Goal: Task Accomplishment & Management: Complete application form

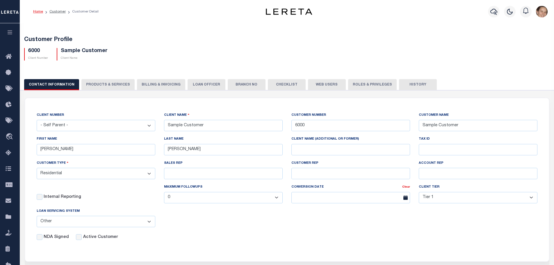
select select "Residential"
select select "Tier 1"
select select "OTH"
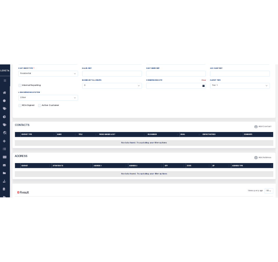
scroll to position [155, 0]
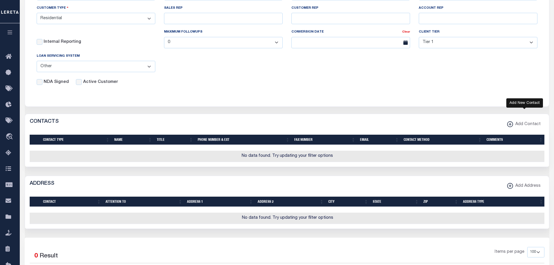
click at [511, 124] on icon "button" at bounding box center [510, 124] width 6 height 6
select select
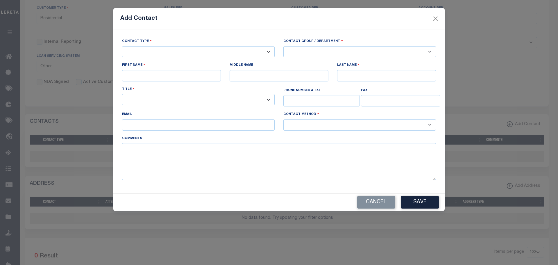
click at [270, 51] on select "-- Select Contact Type -- Primary Secondary" at bounding box center [198, 51] width 153 height 11
click at [430, 50] on select "-- Select Contact Group / Department -- Billing Corporate Delinquncy Escrow Ret…" at bounding box center [359, 51] width 153 height 11
click at [255, 87] on div "Title -- Select Title Type -- Accounting Customer Relations Customer Relations …" at bounding box center [198, 95] width 153 height 19
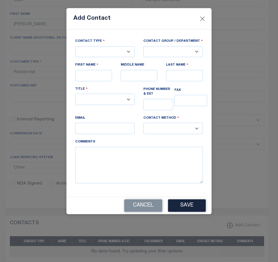
click at [112, 49] on select "-- Select Contact Type -- Primary Secondary" at bounding box center [105, 51] width 60 height 11
select select "1"
click at [75, 46] on select "-- Select Contact Type -- Primary Secondary" at bounding box center [105, 51] width 60 height 11
click at [149, 53] on select "-- Select Contact Group / Department -- Billing Corporate Delinquncy Escrow Ret…" at bounding box center [174, 51] width 60 height 11
click at [115, 54] on select "-- Select Contact Type -- Primary Secondary" at bounding box center [105, 51] width 60 height 11
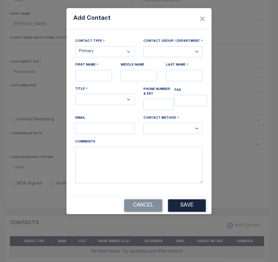
click at [133, 98] on select "-- Select Title Type -- Accounting Customer Relations Customer Relations Escrow…" at bounding box center [105, 99] width 60 height 11
click at [129, 52] on select "-- Select Contact Type -- Primary Secondary" at bounding box center [105, 51] width 60 height 11
click at [201, 53] on select "-- Select Contact Group / Department -- Billing Corporate Delinquncy Escrow Ret…" at bounding box center [174, 51] width 60 height 11
click at [198, 50] on select "-- Select Contact Group / Department -- Billing Corporate Delinquncy Escrow Ret…" at bounding box center [174, 51] width 60 height 11
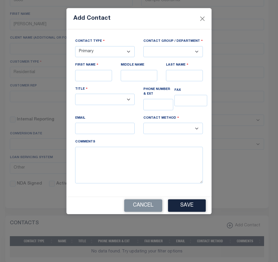
click at [165, 53] on select "-- Select Contact Group / Department -- Billing Corporate Delinquncy Escrow Ret…" at bounding box center [174, 51] width 60 height 11
select select "1"
click at [144, 46] on select "-- Select Contact Group / Department -- Billing Corporate Delinquncy Escrow Ret…" at bounding box center [174, 51] width 60 height 11
click at [92, 78] on input "text" at bounding box center [93, 75] width 37 height 11
type input "[PERSON_NAME]"
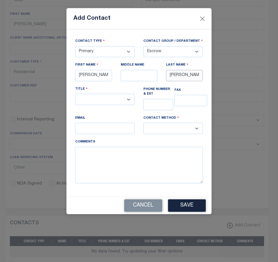
type input "[PERSON_NAME]"
click at [129, 101] on select "-- Select Title Type -- Accounting Customer Relations Customer Relations Escrow…" at bounding box center [105, 99] width 60 height 11
click at [130, 101] on select "-- Select Title Type -- Accounting Customer Relations Customer Relations Escrow…" at bounding box center [105, 99] width 60 height 11
click at [131, 51] on select "-- Select Contact Type -- Primary Secondary" at bounding box center [105, 51] width 60 height 11
click at [130, 52] on select "-- Select Contact Type -- Primary Secondary" at bounding box center [105, 51] width 60 height 11
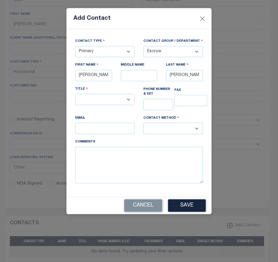
click at [196, 54] on select "-- Select Contact Group / Department -- Billing Corporate Delinquncy Escrow Ret…" at bounding box center [174, 51] width 60 height 11
click at [198, 51] on select "-- Select Contact Group / Department -- Billing Corporate Delinquncy Escrow Ret…" at bounding box center [174, 51] width 60 height 11
click at [198, 131] on select "-- Select Contact Method Type -- Email Fax Phone" at bounding box center [174, 128] width 60 height 11
click at [128, 101] on select "-- Select Title Type -- Accounting Customer Relations Customer Relations Escrow…" at bounding box center [105, 99] width 60 height 11
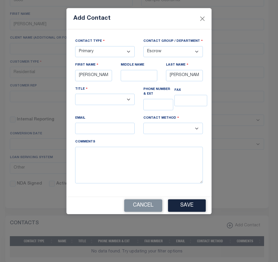
select select "4"
click at [75, 95] on select "-- Select Title Type -- Accounting Customer Relations Customer Relations Escrow…" at bounding box center [105, 99] width 60 height 11
click at [163, 108] on input "text" at bounding box center [159, 104] width 30 height 11
type input "6268269961"
type input "[EMAIL_ADDRESS][DOMAIN_NAME]"
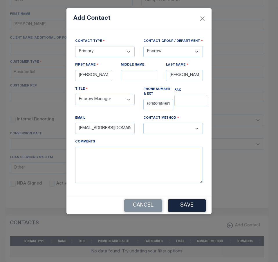
click at [166, 130] on select "-- Select Contact Method Type -- Email Fax Phone" at bounding box center [174, 128] width 60 height 11
select select "2"
click at [144, 124] on select "-- Select Contact Method Type -- Email Fax Phone" at bounding box center [174, 128] width 60 height 11
click at [184, 208] on button "Save" at bounding box center [187, 206] width 38 height 12
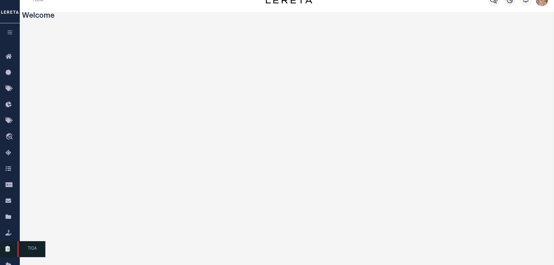
scroll to position [43, 0]
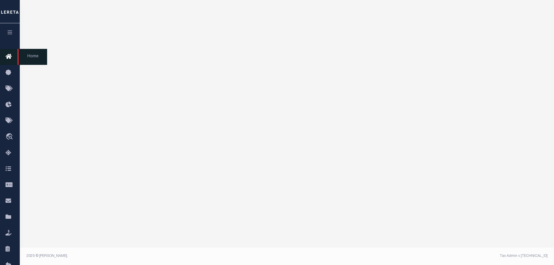
click at [7, 55] on icon at bounding box center [10, 56] width 9 height 7
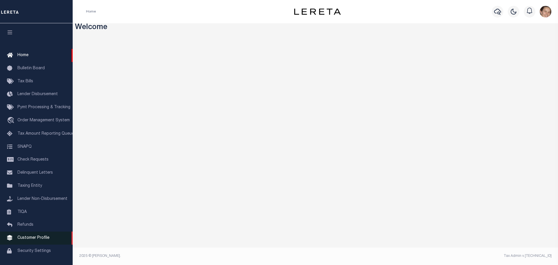
click at [25, 240] on span "Customer Profile" at bounding box center [33, 238] width 32 height 4
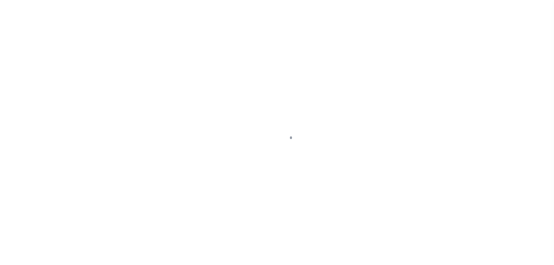
scroll to position [18, 0]
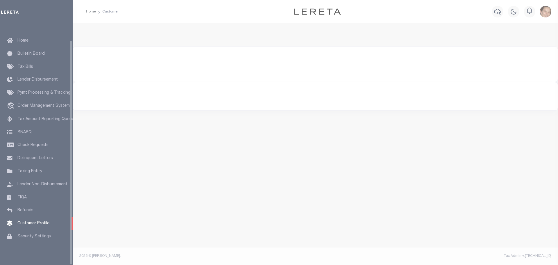
type input "[GEOGRAPHIC_DATA]"
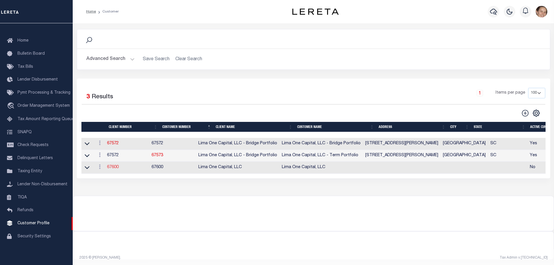
click at [116, 168] on link "67600" at bounding box center [113, 167] width 12 height 4
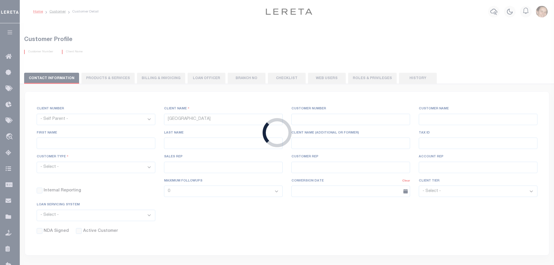
select select
type input "Lima One Capital, LLC"
type input "67600"
type input "Lima One Capital, LLC"
type input "Dave"
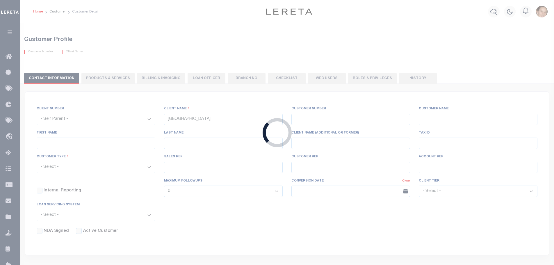
type input "Hughes"
type input "Lima One Capital, LLC"
select select "Residential"
type input "Sean Galaise"
type input "Lindy Cloyd"
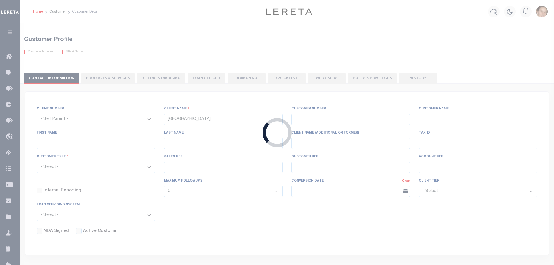
type input "07/18/2025"
select select "Tier 3"
select select "OTH"
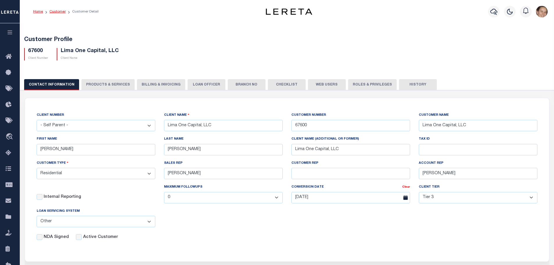
click at [55, 11] on link "Customer" at bounding box center [57, 11] width 16 height 3
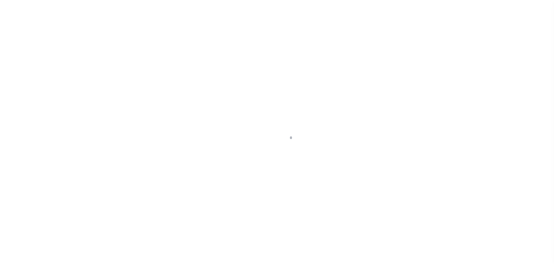
scroll to position [18, 0]
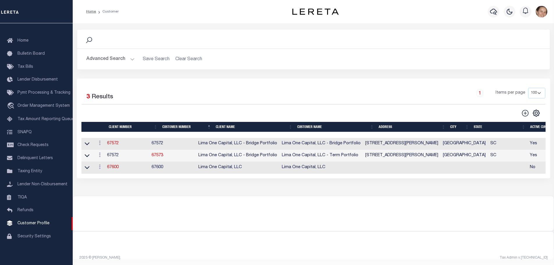
click at [130, 58] on button "Advanced Search" at bounding box center [110, 58] width 48 height 11
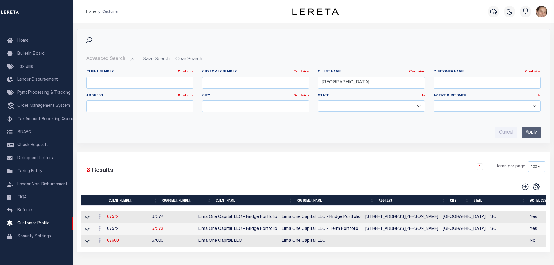
click at [523, 131] on input "Apply" at bounding box center [530, 132] width 19 height 12
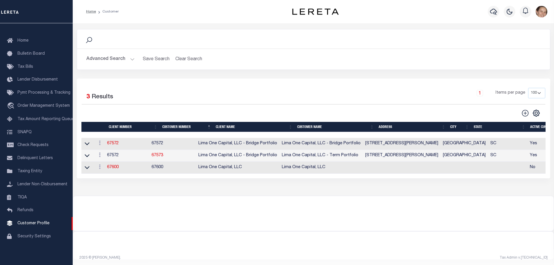
click at [129, 58] on button "Advanced Search" at bounding box center [110, 58] width 48 height 11
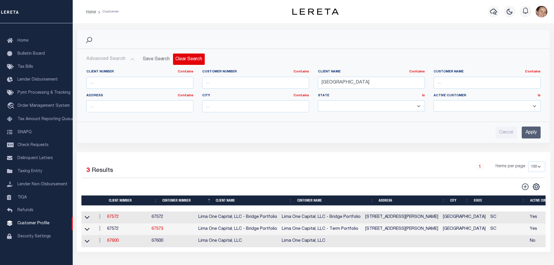
click at [181, 54] on button "Clear Search" at bounding box center [189, 58] width 32 height 11
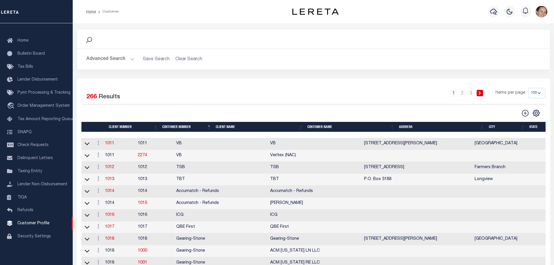
click at [132, 60] on button "Advanced Search" at bounding box center [110, 58] width 48 height 11
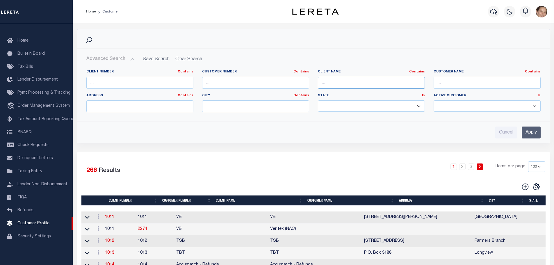
click at [324, 78] on input "text" at bounding box center [371, 83] width 107 height 12
type input "Sample"
click at [522, 135] on input "Apply" at bounding box center [530, 132] width 19 height 12
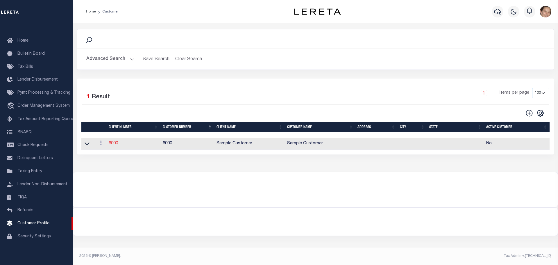
click at [113, 144] on link "6000" at bounding box center [113, 143] width 9 height 4
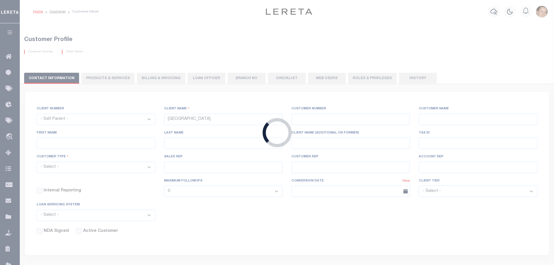
select select
type input "Sample Customer"
type input "6000"
type input "Sample Customer"
type input "[PERSON_NAME]"
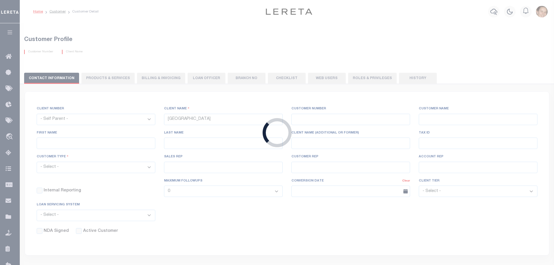
type input "[PERSON_NAME]"
select select "Residential"
select select "Tier 1"
select select "OTH"
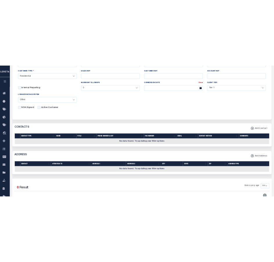
scroll to position [155, 0]
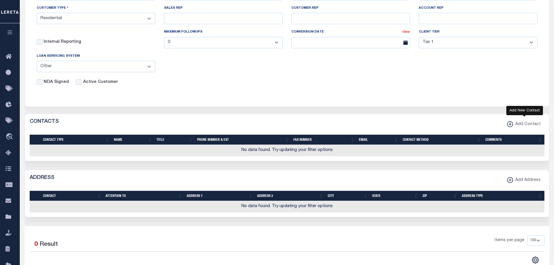
click at [511, 125] on icon "button" at bounding box center [510, 124] width 6 height 6
select select
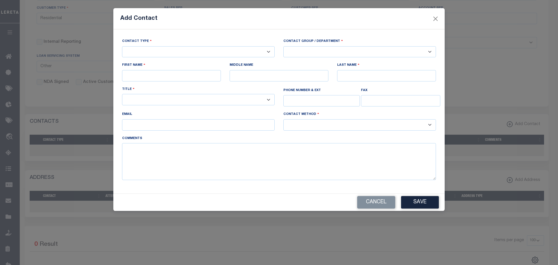
click at [161, 48] on select "-- Select Contact Type -- Primary Secondary" at bounding box center [198, 51] width 153 height 11
select select "1"
click at [122, 46] on select "-- Select Contact Type -- Primary Secondary" at bounding box center [198, 51] width 153 height 11
click at [290, 54] on select "-- Select Contact Group / Department -- Billing Corporate Delinquncy Escrow Ret…" at bounding box center [359, 51] width 153 height 11
select select "1"
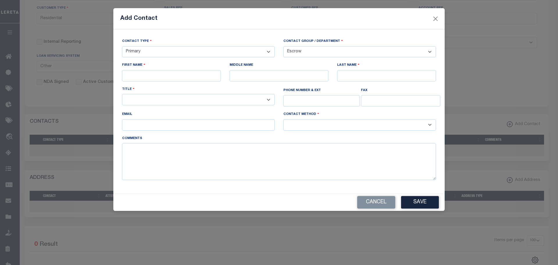
click at [283, 46] on select "-- Select Contact Group / Department -- Billing Corporate Delinquncy Escrow Ret…" at bounding box center [359, 51] width 153 height 11
click at [189, 77] on input "text" at bounding box center [171, 75] width 99 height 11
type input "[PERSON_NAME]"
type input "6268269961"
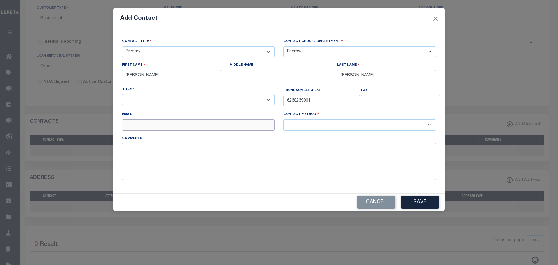
type input "[EMAIL_ADDRESS][DOMAIN_NAME]"
click at [193, 103] on select "-- Select Title Type -- Accounting Customer Relations Customer Relations Escrow…" at bounding box center [198, 99] width 153 height 11
select select "4"
click at [122, 95] on select "-- Select Title Type -- Accounting Customer Relations Customer Relations Escrow…" at bounding box center [198, 99] width 153 height 11
click at [365, 128] on select "-- Select Contact Method Type -- Email Fax Phone" at bounding box center [359, 124] width 153 height 11
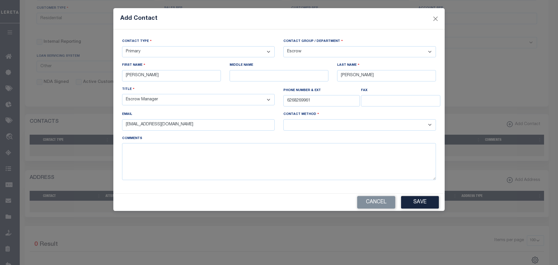
select select "2"
click at [283, 120] on select "-- Select Contact Method Type -- Email Fax Phone" at bounding box center [359, 124] width 153 height 11
click at [409, 204] on button "Save" at bounding box center [420, 202] width 38 height 12
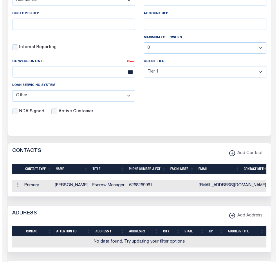
scroll to position [271, 0]
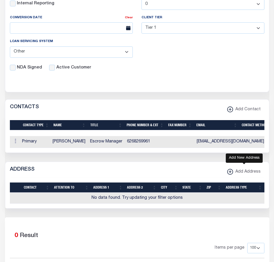
click at [231, 175] on icon "button" at bounding box center [230, 172] width 6 height 6
select select
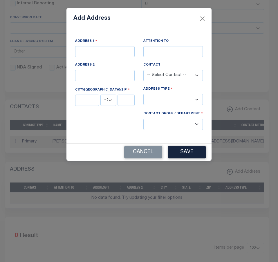
click at [196, 77] on select "-- Select Contact -- [PERSON_NAME]" at bounding box center [174, 75] width 60 height 11
click at [197, 74] on select "-- Select Contact -- [PERSON_NAME]" at bounding box center [174, 75] width 60 height 11
click at [196, 102] on select "-- Select Address Type -- Billing Fedex Overnight Lock Box Mailing Address Phys…" at bounding box center [174, 99] width 60 height 11
click at [197, 125] on select "-- Select Contact Group / Department -- Billing Corporate Delinquncy Escrow Ret…" at bounding box center [174, 124] width 60 height 11
click at [197, 124] on select "-- Select Contact Group / Department -- Billing Corporate Delinquncy Escrow Ret…" at bounding box center [174, 124] width 60 height 11
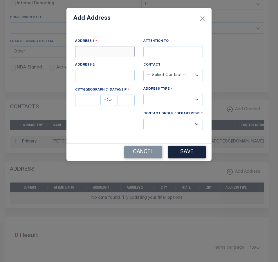
click at [112, 55] on input "text" at bounding box center [105, 51] width 60 height 11
type input "900 Corporate Ctr Dr"
click at [157, 54] on input "text" at bounding box center [174, 51] width 60 height 11
type input "A"
click at [90, 99] on input "text" at bounding box center [87, 100] width 24 height 11
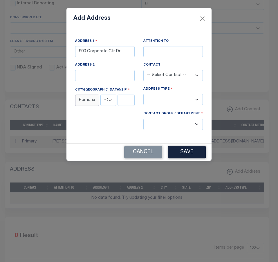
type input "Pomona"
select select "CA"
click at [134, 103] on input "text" at bounding box center [126, 100] width 17 height 11
type input "91768"
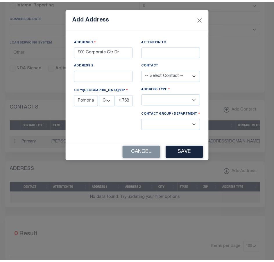
scroll to position [0, 0]
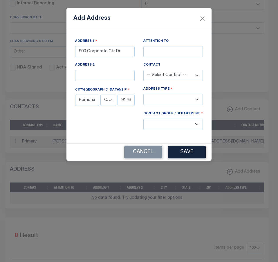
click at [195, 102] on select "-- Select Address Type -- Billing Fedex Overnight Lock Box Mailing Address Phys…" at bounding box center [174, 99] width 60 height 11
select select "4"
click at [144, 95] on select "-- Select Address Type -- Billing Fedex Overnight Lock Box Mailing Address Phys…" at bounding box center [174, 99] width 60 height 11
click at [167, 52] on input "text" at bounding box center [174, 51] width 60 height 11
type input "Accounting"
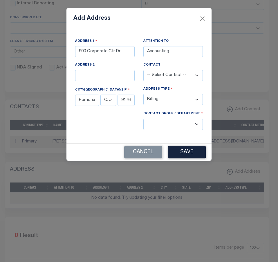
click at [197, 77] on select "-- Select Contact -- [PERSON_NAME]" at bounding box center [174, 75] width 60 height 11
select select "192"
click at [144, 70] on select "-- Select Contact -- [PERSON_NAME]" at bounding box center [174, 75] width 60 height 11
drag, startPoint x: 181, startPoint y: 55, endPoint x: 116, endPoint y: 52, distance: 64.9
click at [116, 52] on div "Address [STREET_ADDRESS] Attention to Accounting Address 2 Contact -- Select Co…" at bounding box center [139, 86] width 137 height 97
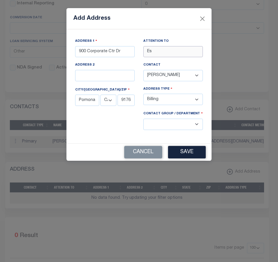
type input "E"
type input "M"
type input "I"
type input "Escrow Team"
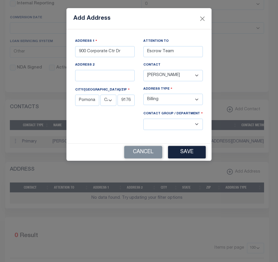
click at [170, 127] on select "-- Select Contact Group / Department -- Billing Corporate Delinquncy Escrow Ret…" at bounding box center [174, 124] width 60 height 11
select select "1"
click at [144, 119] on select "-- Select Contact Group / Department -- Billing Corporate Delinquncy Escrow Ret…" at bounding box center [174, 124] width 60 height 11
click at [186, 153] on button "Save" at bounding box center [187, 152] width 38 height 12
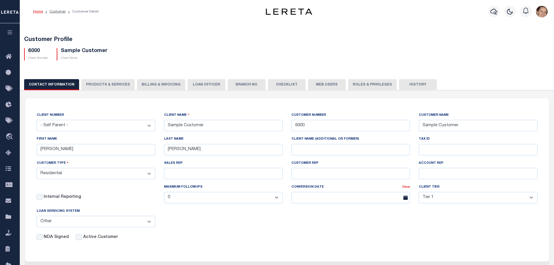
click at [107, 85] on button "PRODUCTS & SERVICES" at bounding box center [107, 84] width 53 height 11
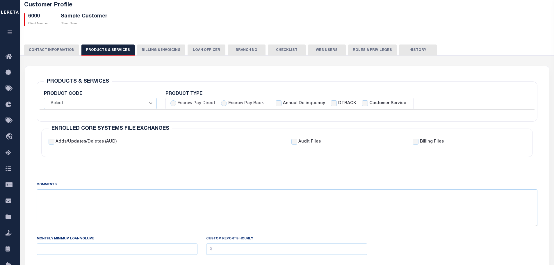
scroll to position [58, 0]
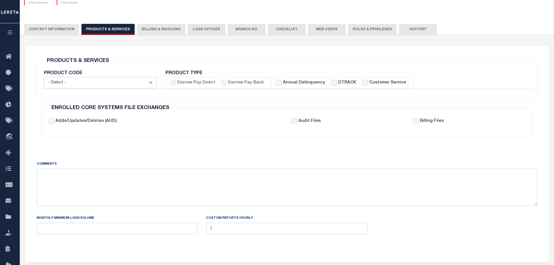
click at [150, 85] on select "- Select - Standard Tax (STX) Outsourcing (OS) Enhanced Tax (ETX) Tax Status Re…" at bounding box center [100, 82] width 113 height 11
click at [54, 122] on input "Adds/Updates/Deletes (AUD)" at bounding box center [52, 121] width 6 height 6
checkbox input "true"
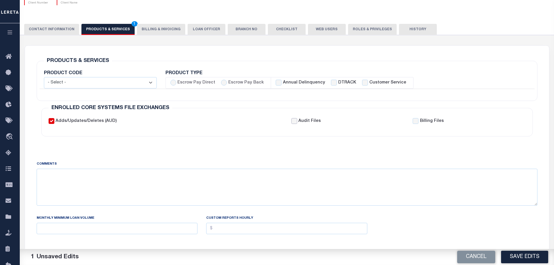
click at [296, 122] on input "Audit Files" at bounding box center [294, 121] width 6 height 6
checkbox input "true"
click at [416, 122] on input "Billing Files" at bounding box center [415, 121] width 6 height 6
checkbox input "true"
click at [336, 152] on div "COMMENTS MONTHLY MINIMUM LOAN VOLUME CUSTOM REPORTS HOURLY" at bounding box center [287, 199] width 510 height 110
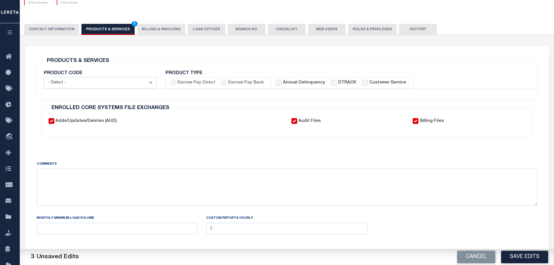
click at [293, 119] on input "Audit Files" at bounding box center [294, 121] width 6 height 6
checkbox input "false"
click at [414, 122] on input "Billing Files" at bounding box center [415, 121] width 6 height 6
checkbox input "false"
